Goal: Navigation & Orientation: Find specific page/section

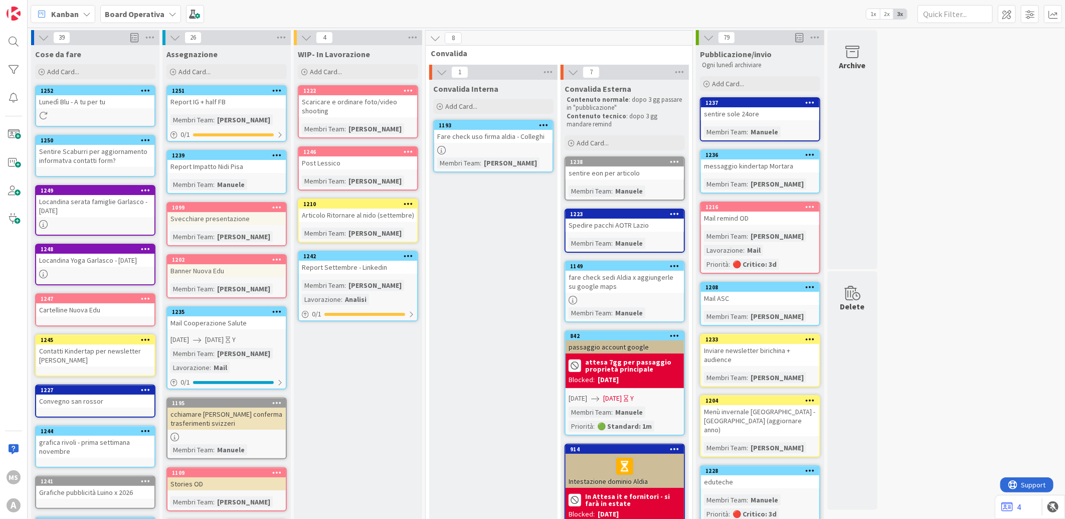
scroll to position [267, 0]
drag, startPoint x: 155, startPoint y: 415, endPoint x: 161, endPoint y: 430, distance: 15.4
click at [161, 430] on div "39 Cose da fare Add Card... 1252 Lunedì Blu - A tu per tu 1250 Sentire Scaburri…" at bounding box center [455, 413] width 850 height 766
